Goal: Task Accomplishment & Management: Manage account settings

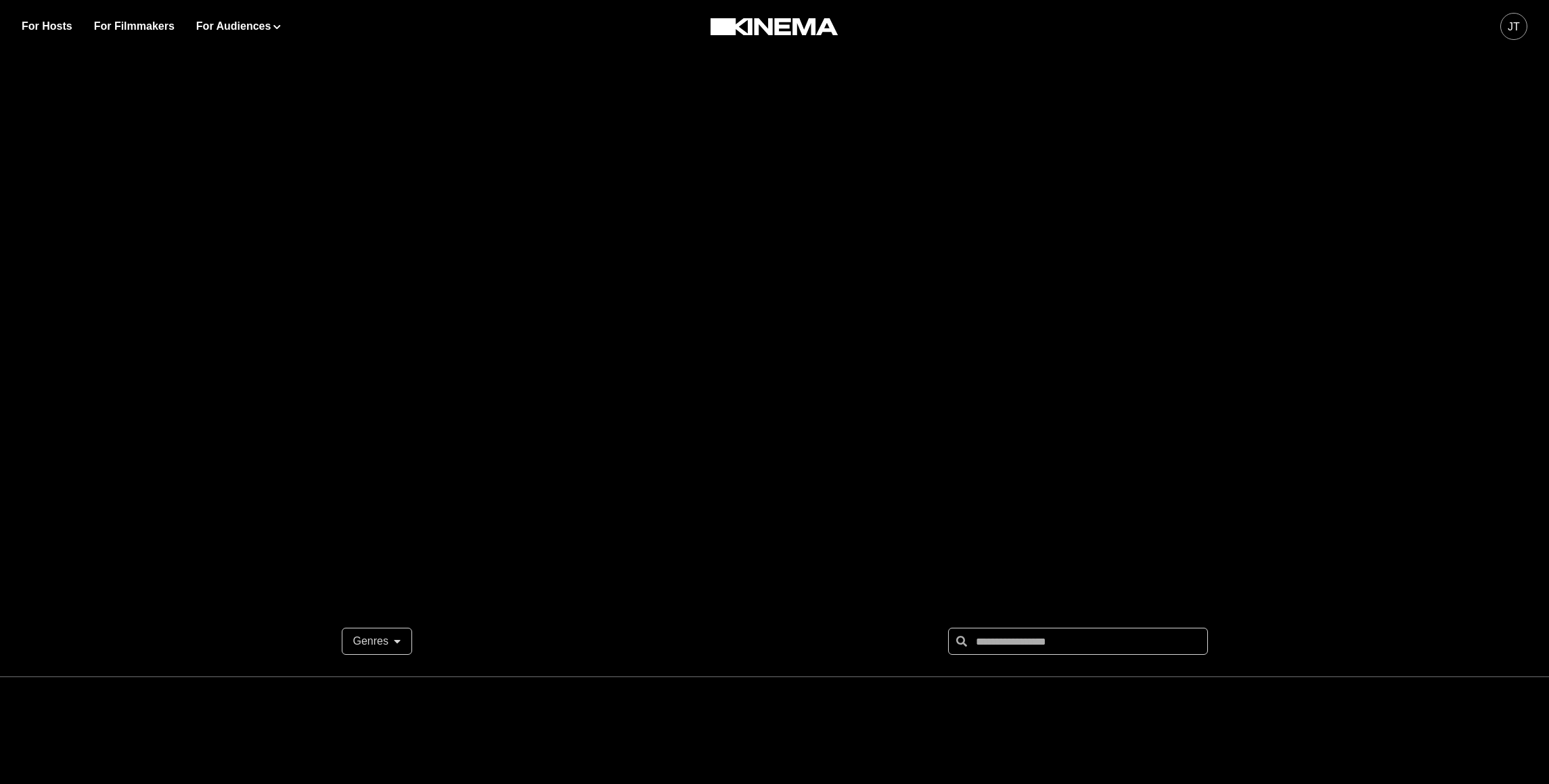
click at [1513, 28] on div "JT" at bounding box center [1513, 27] width 12 height 16
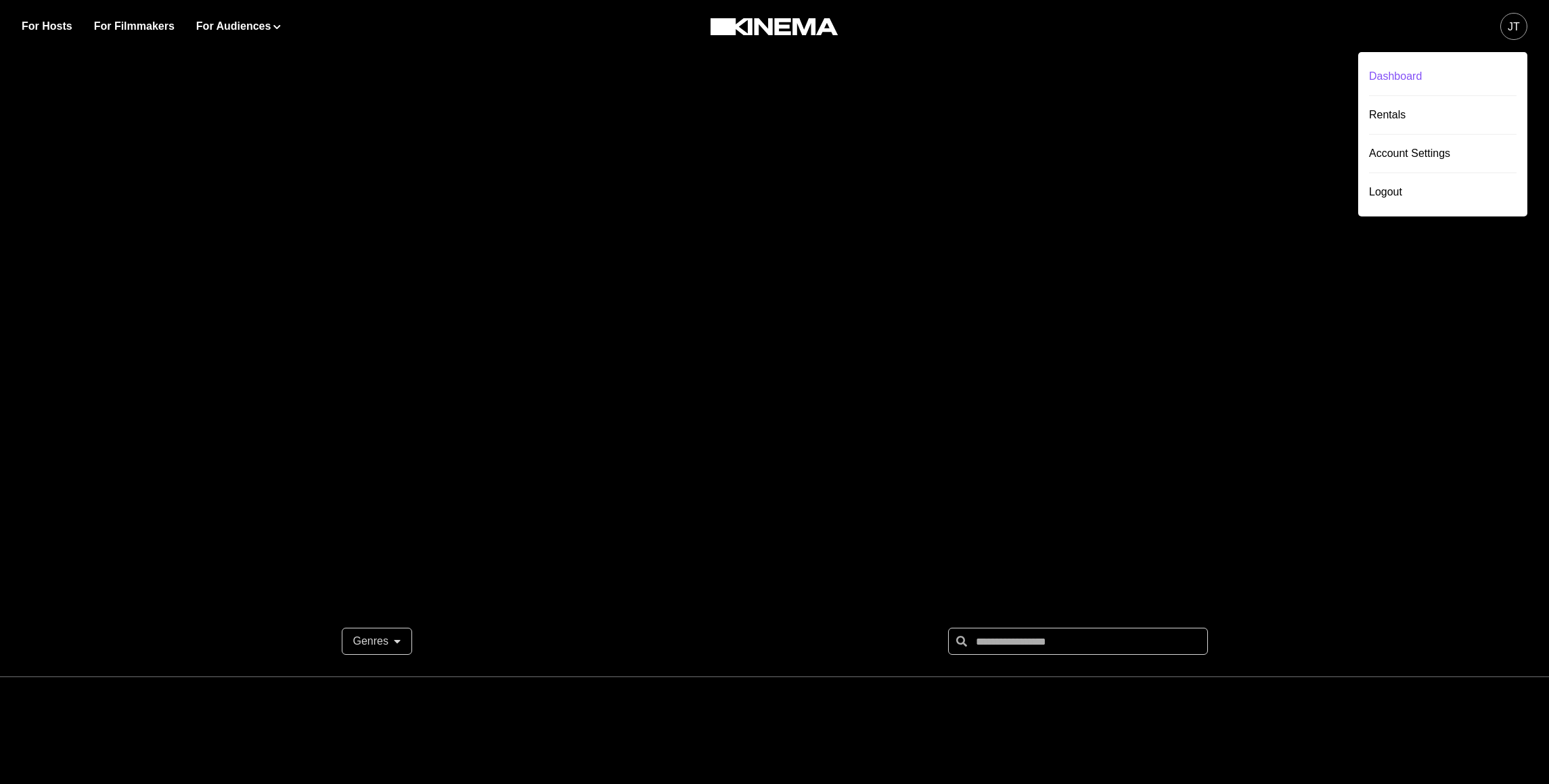
click at [1446, 63] on div "Dashboard" at bounding box center [1442, 76] width 148 height 38
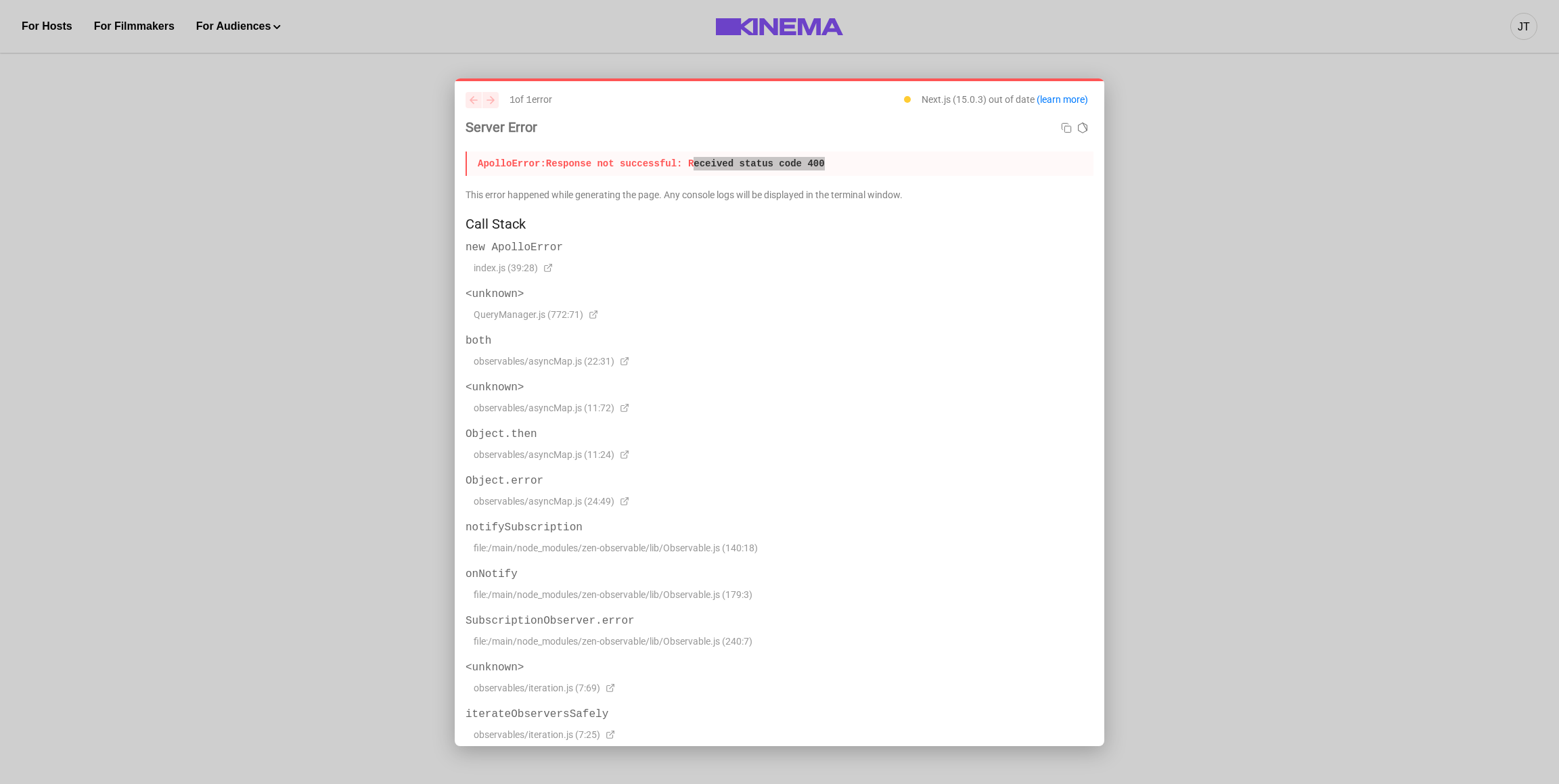
drag, startPoint x: 698, startPoint y: 165, endPoint x: 854, endPoint y: 167, distance: 156.0
click at [854, 167] on p "ApolloError: Response not successful: Received status code 400" at bounding box center [779, 163] width 628 height 24
